Goal: Information Seeking & Learning: Learn about a topic

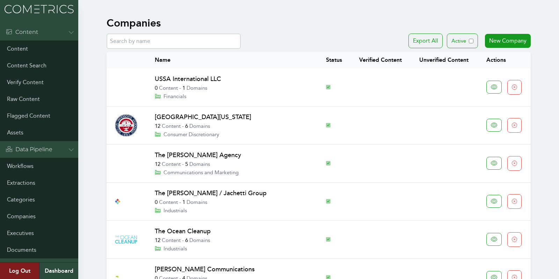
click at [180, 28] on div "Companies" at bounding box center [319, 25] width 424 height 17
click at [179, 40] on input "text" at bounding box center [174, 41] width 134 height 15
click at [148, 42] on input "catep" at bounding box center [174, 41] width 134 height 15
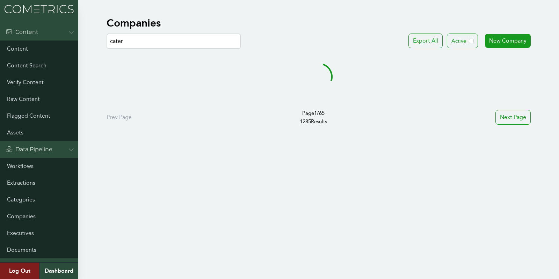
type input "cater"
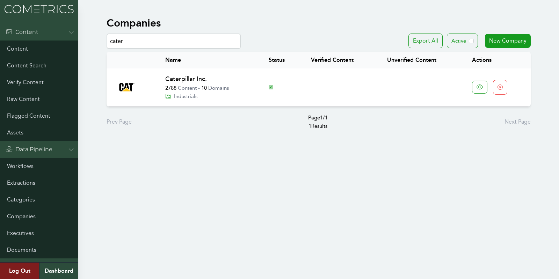
click at [183, 78] on link "Caterpillar Inc." at bounding box center [186, 79] width 42 height 8
drag, startPoint x: 125, startPoint y: 42, endPoint x: 60, endPoint y: 37, distance: 65.2
click at [60, 37] on div "Menu Content Content Content Search Verify Content Raw Content Flagged Content …" at bounding box center [279, 73] width 559 height 147
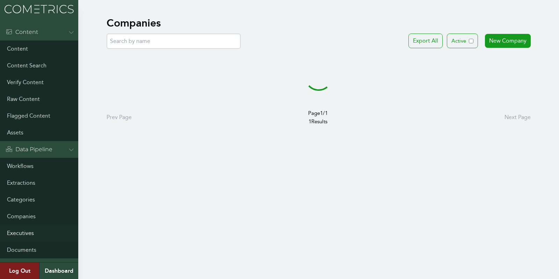
click at [25, 229] on link "Executives" at bounding box center [39, 233] width 78 height 17
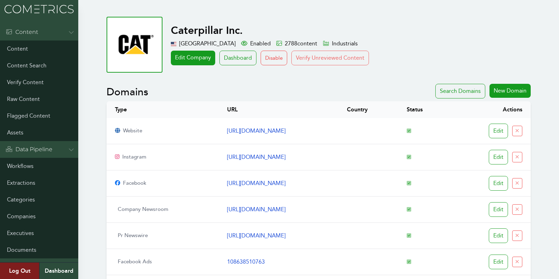
click at [307, 58] on button "Verify Unreviewed Content" at bounding box center [330, 58] width 78 height 15
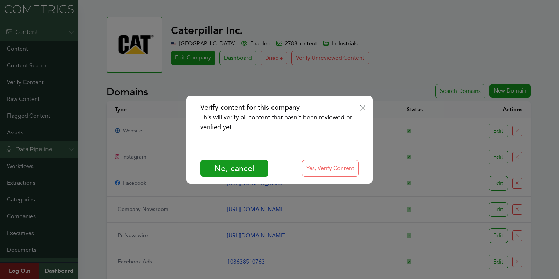
click at [355, 163] on button "Yes, Verify Content" at bounding box center [330, 168] width 57 height 17
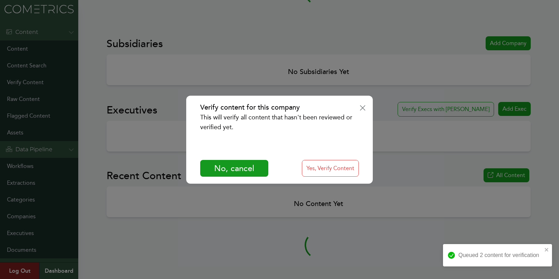
scroll to position [487, 0]
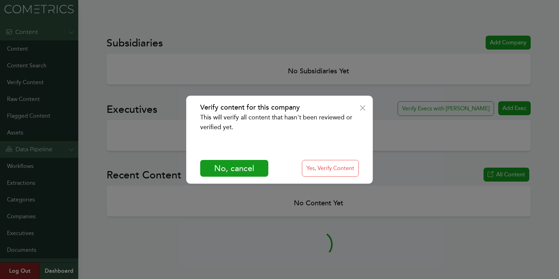
click at [363, 109] on icon "Verify content for this company" at bounding box center [363, 108] width 6 height 8
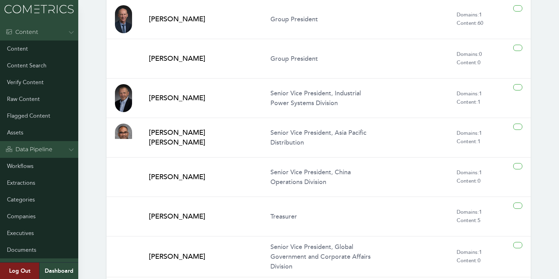
scroll to position [2597, 0]
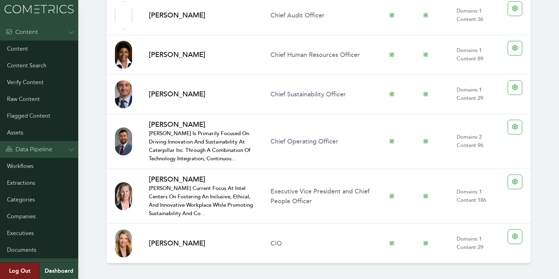
scroll to position [2279, 0]
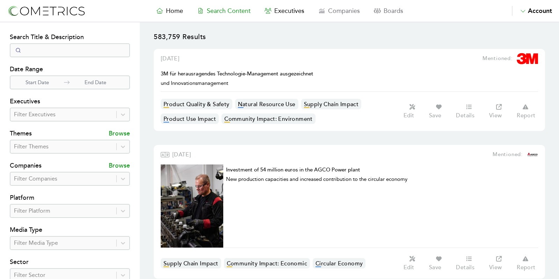
select select "50"
drag, startPoint x: 0, startPoint y: 0, endPoint x: 288, endPoint y: 9, distance: 288.2
click at [288, 9] on span "Executives" at bounding box center [289, 11] width 30 height 8
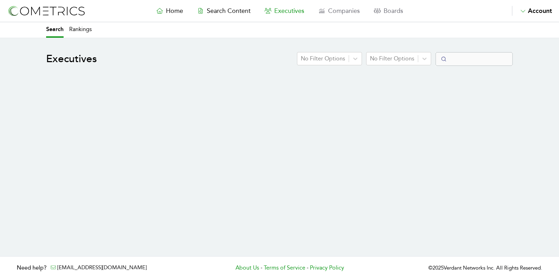
select select "50"
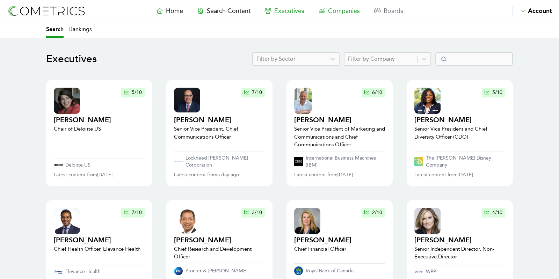
click at [331, 13] on span "Companies" at bounding box center [344, 11] width 32 height 8
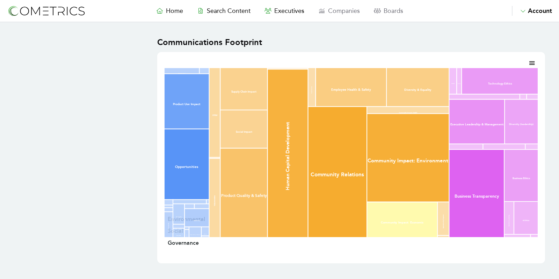
scroll to position [539, 0]
